Goal: Find specific page/section: Find specific page/section

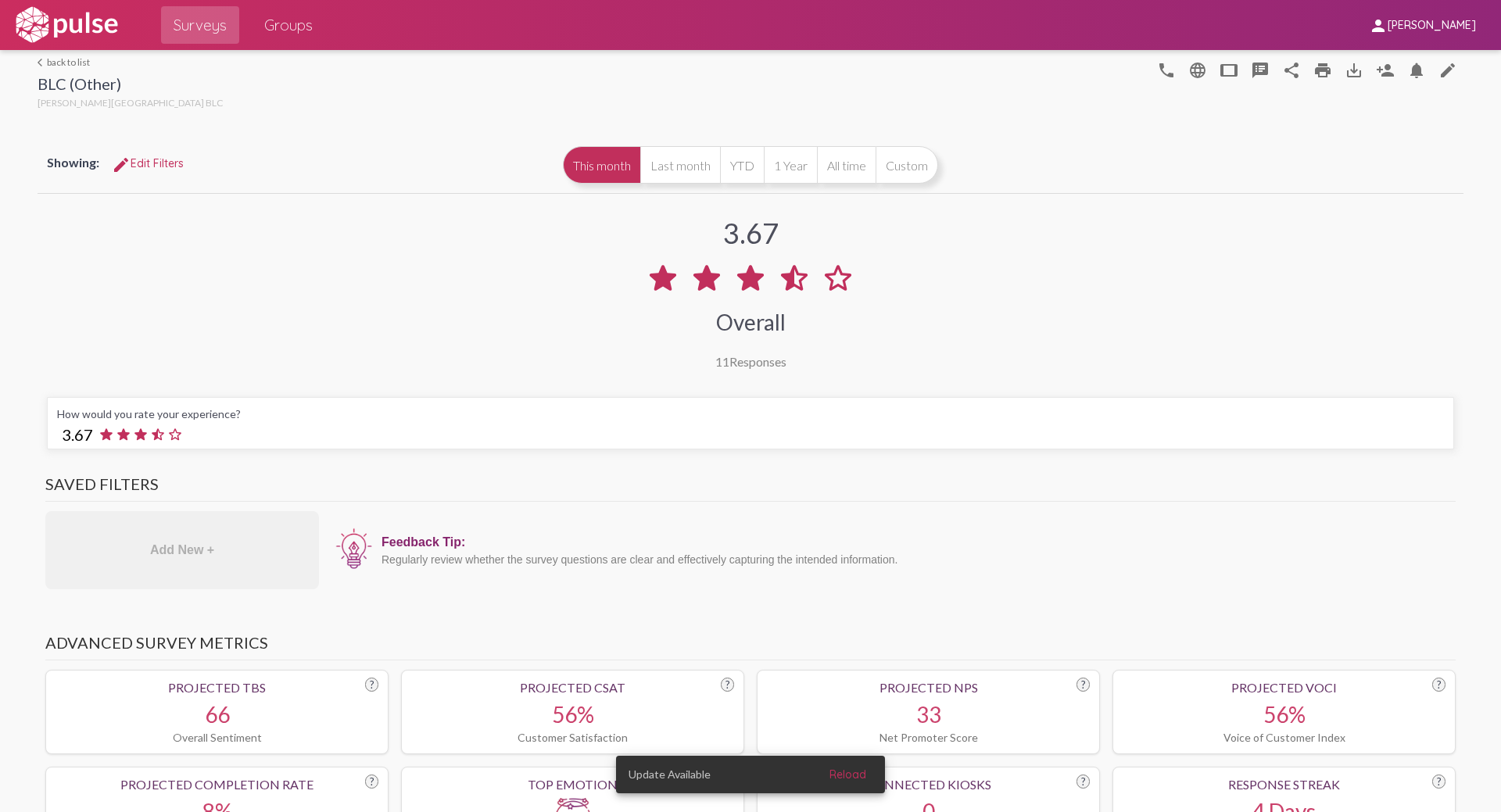
scroll to position [-1, 0]
click at [186, 25] on span "Surveys" at bounding box center [200, 25] width 54 height 28
